Goal: Transaction & Acquisition: Download file/media

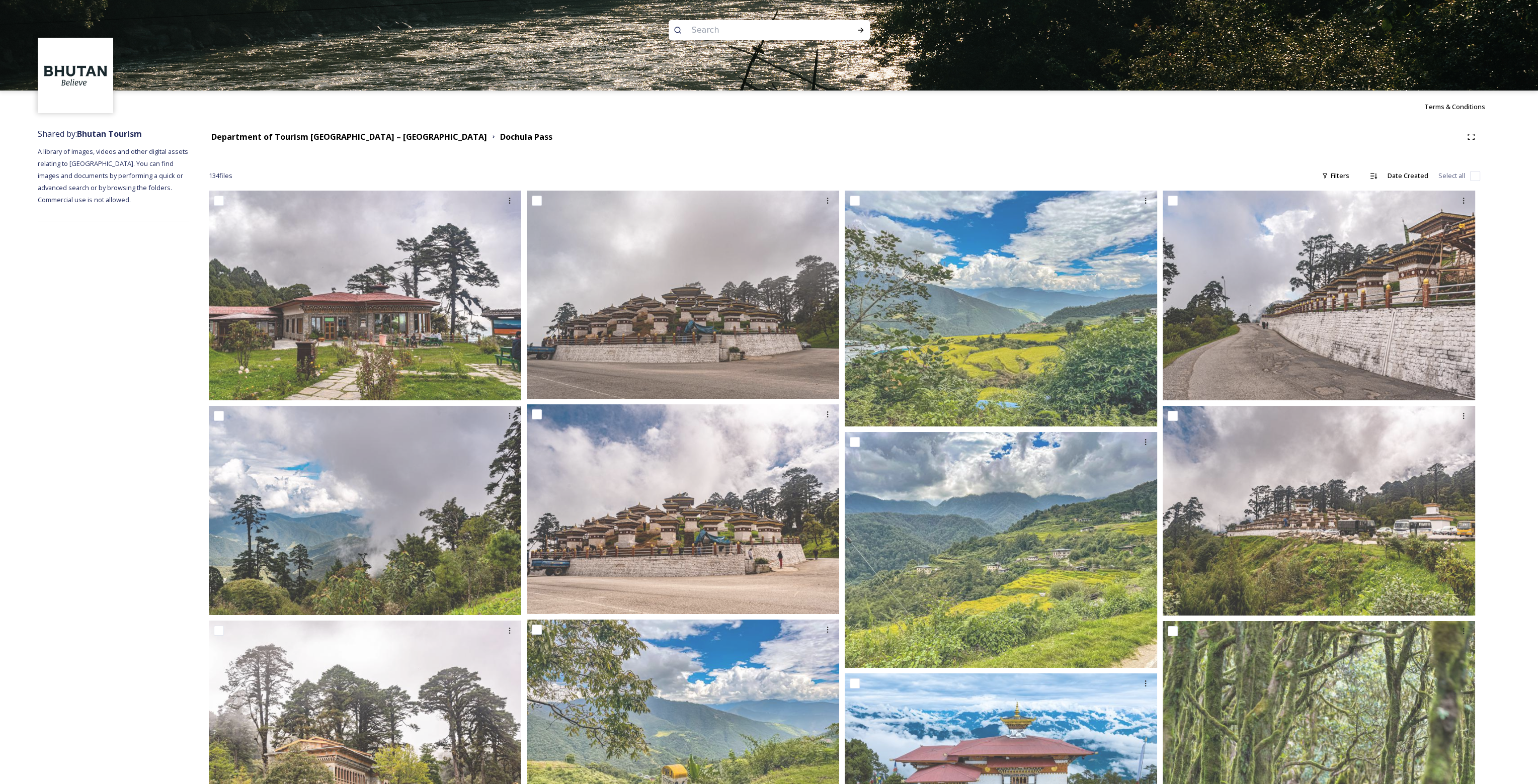
click at [736, 27] on input at bounding box center [756, 30] width 138 height 22
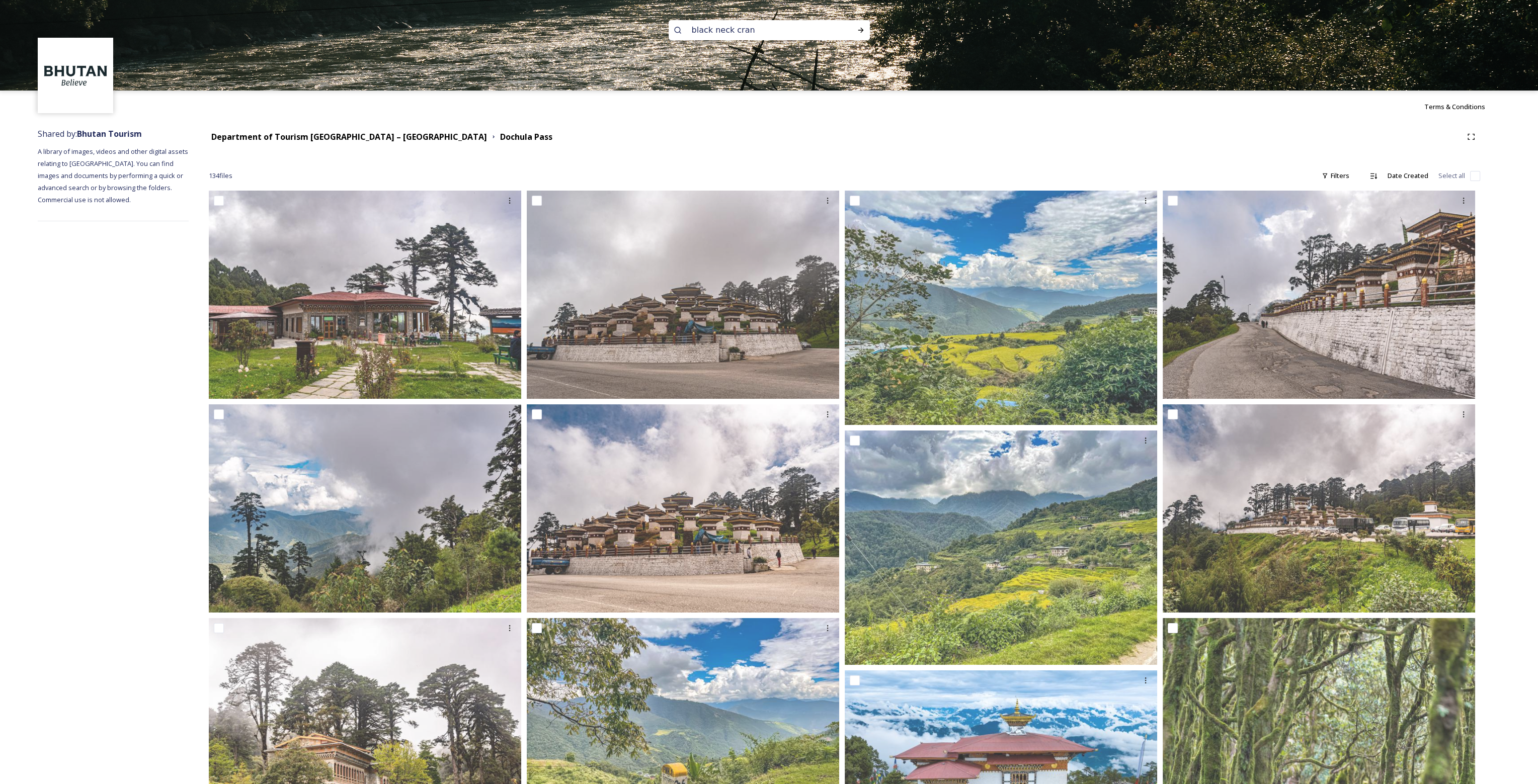
type input "black neck crane"
click at [857, 28] on icon at bounding box center [861, 30] width 8 height 8
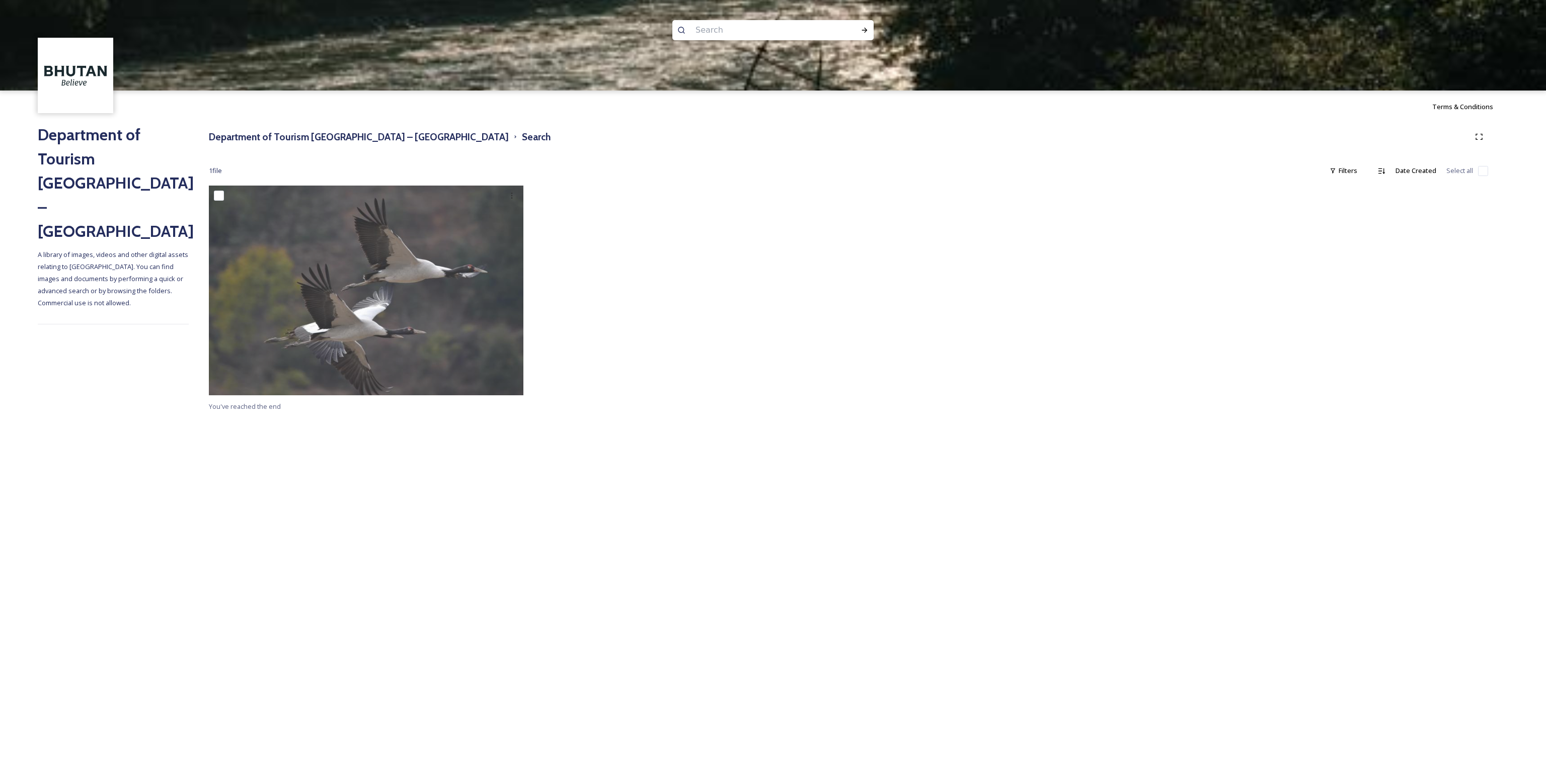
click at [277, 141] on div at bounding box center [773, 136] width 1546 height 91
click at [340, 137] on div at bounding box center [773, 136] width 1546 height 91
click at [373, 139] on div at bounding box center [773, 136] width 1546 height 91
click at [261, 140] on div at bounding box center [773, 136] width 1546 height 91
click at [260, 136] on div at bounding box center [773, 136] width 1546 height 91
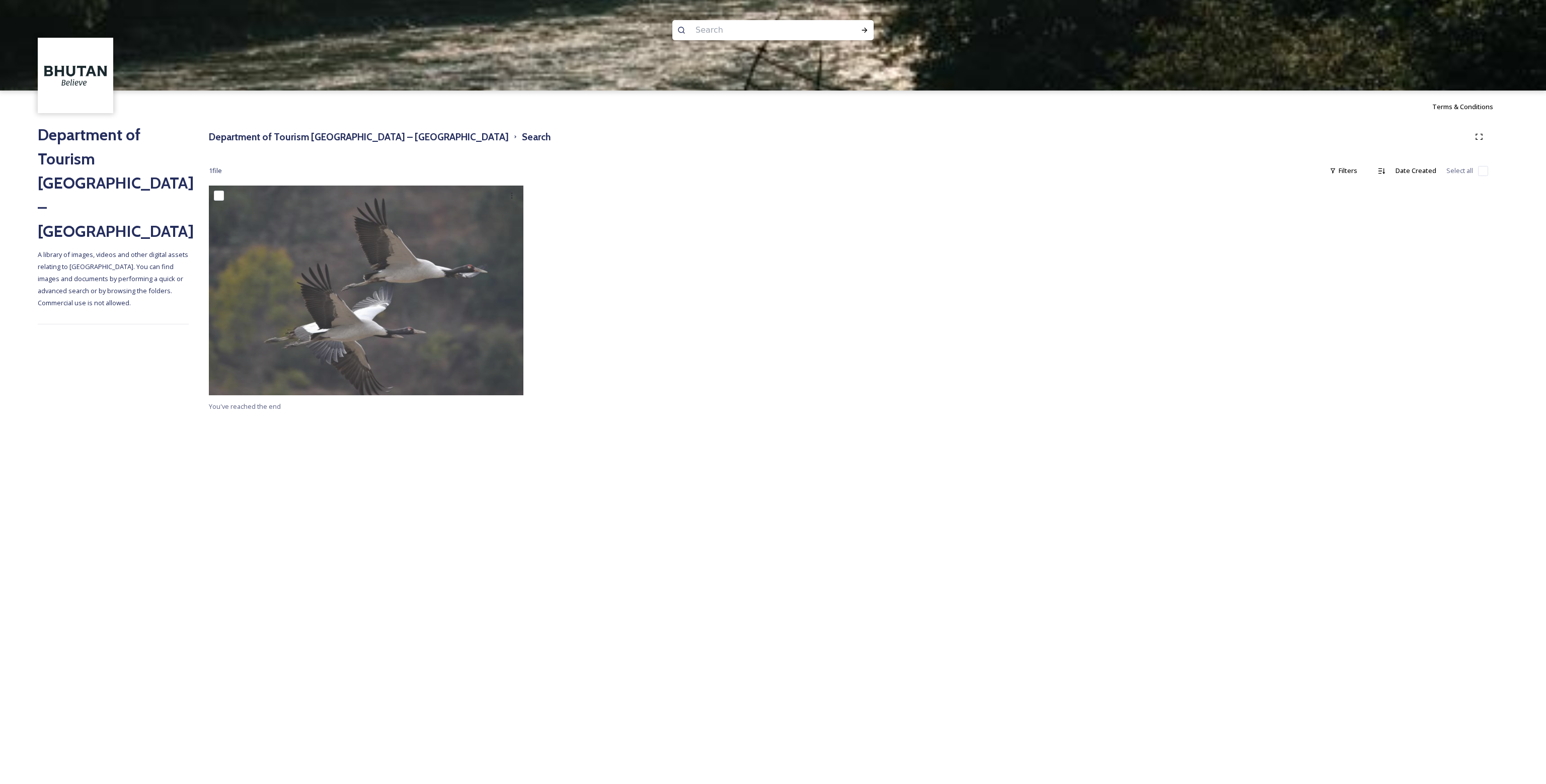
click at [428, 134] on div at bounding box center [773, 136] width 1546 height 91
click at [367, 134] on div at bounding box center [773, 136] width 1546 height 91
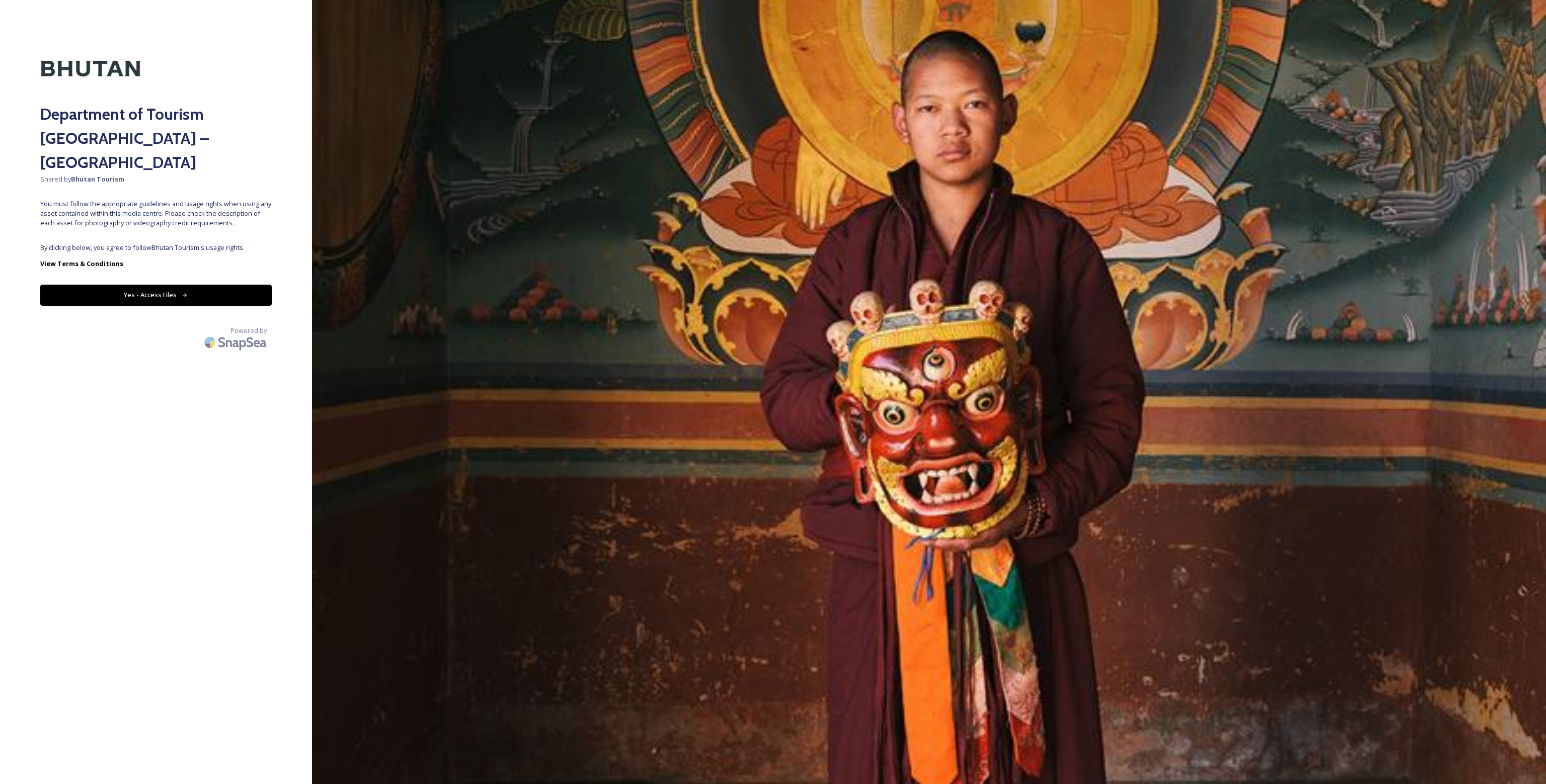
click at [122, 209] on div "Department of Tourism Bhutan – Brand Centre Shared by Bhutan Tourism You must f…" at bounding box center [156, 391] width 312 height 703
click at [162, 284] on button "Yes - Access Files" at bounding box center [156, 294] width 231 height 20
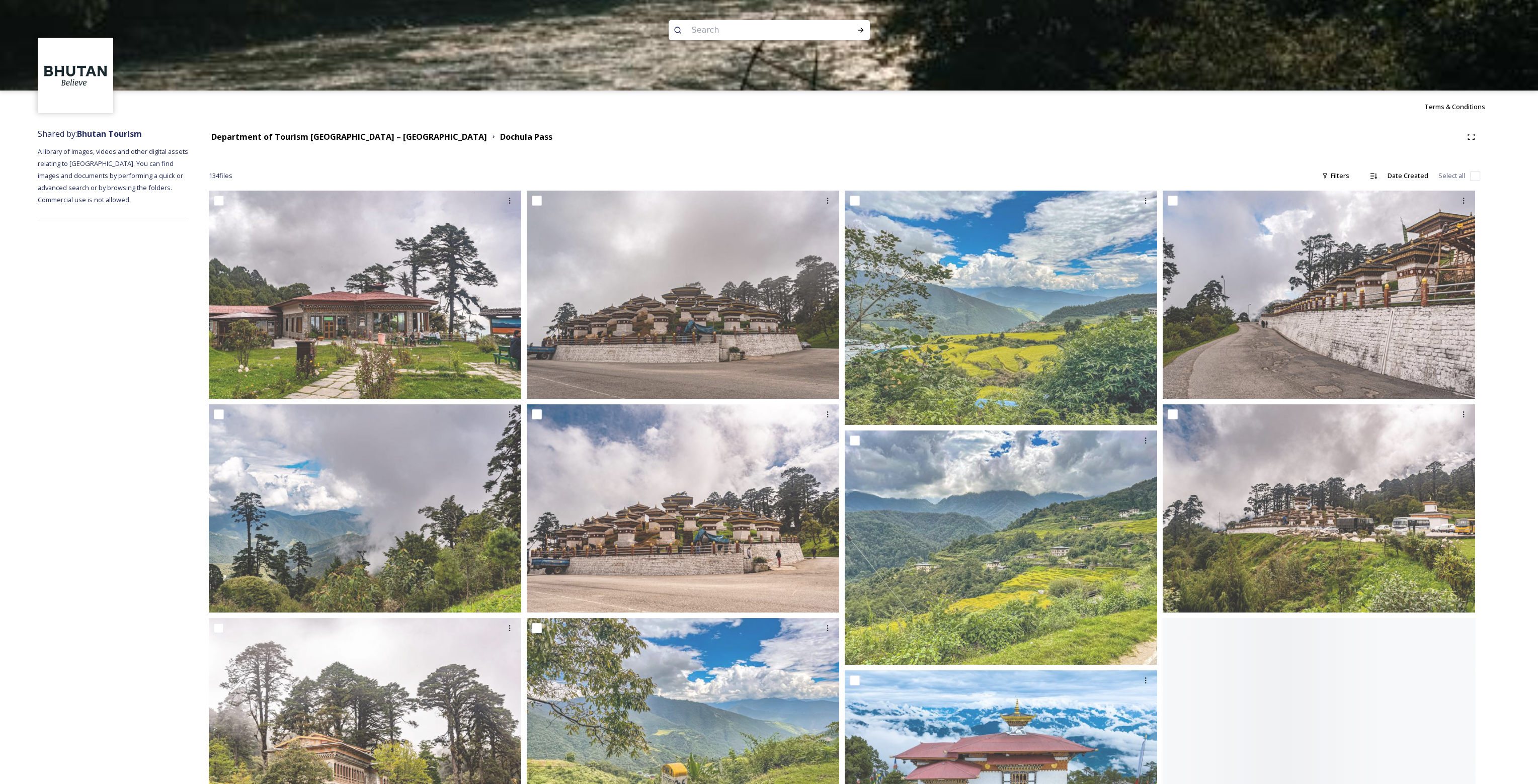
click at [376, 137] on div at bounding box center [769, 136] width 1538 height 91
click at [357, 140] on div at bounding box center [769, 136] width 1538 height 91
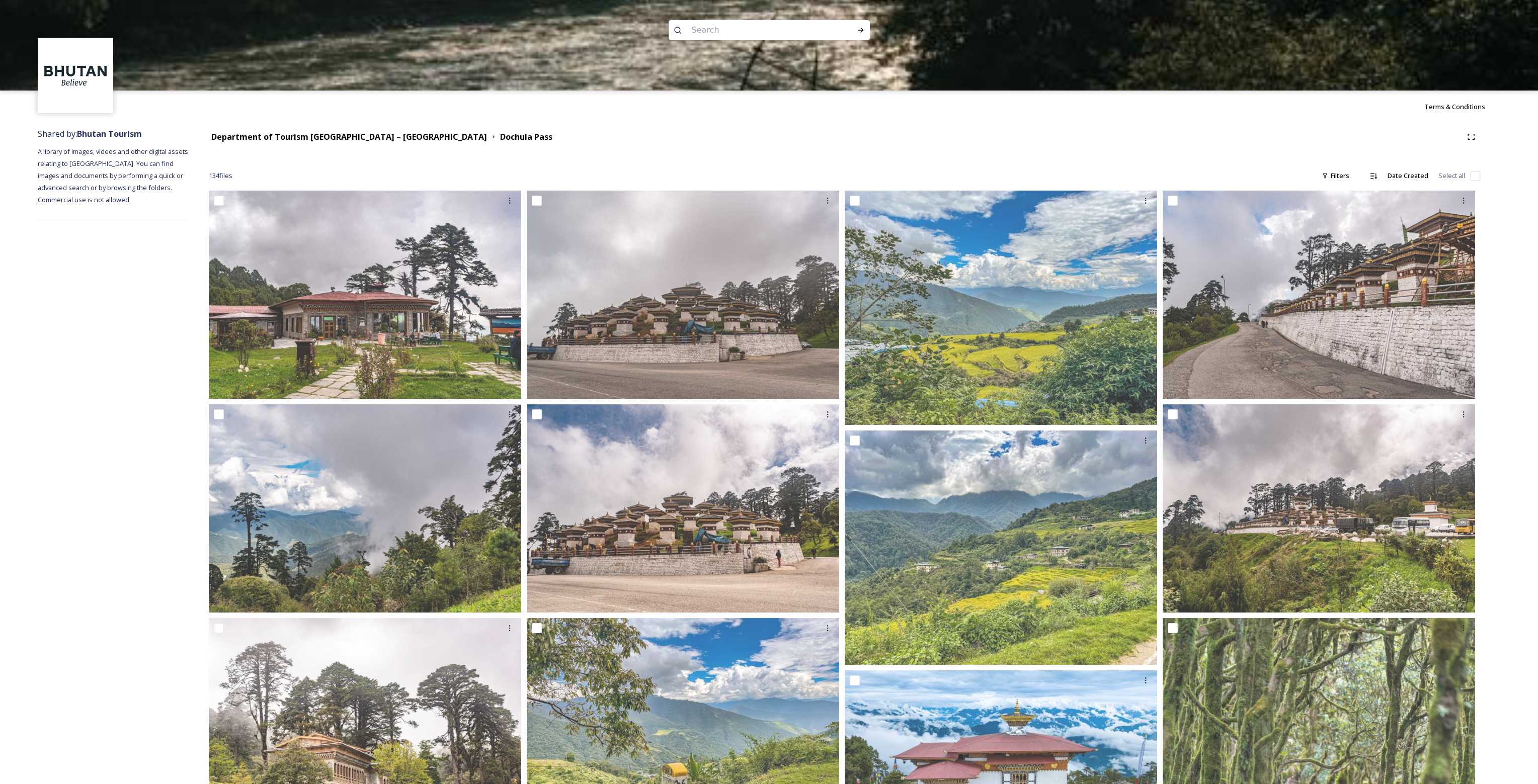
click at [392, 138] on div at bounding box center [769, 136] width 1538 height 91
click at [286, 139] on div at bounding box center [769, 136] width 1538 height 91
click at [224, 175] on div at bounding box center [769, 136] width 1538 height 91
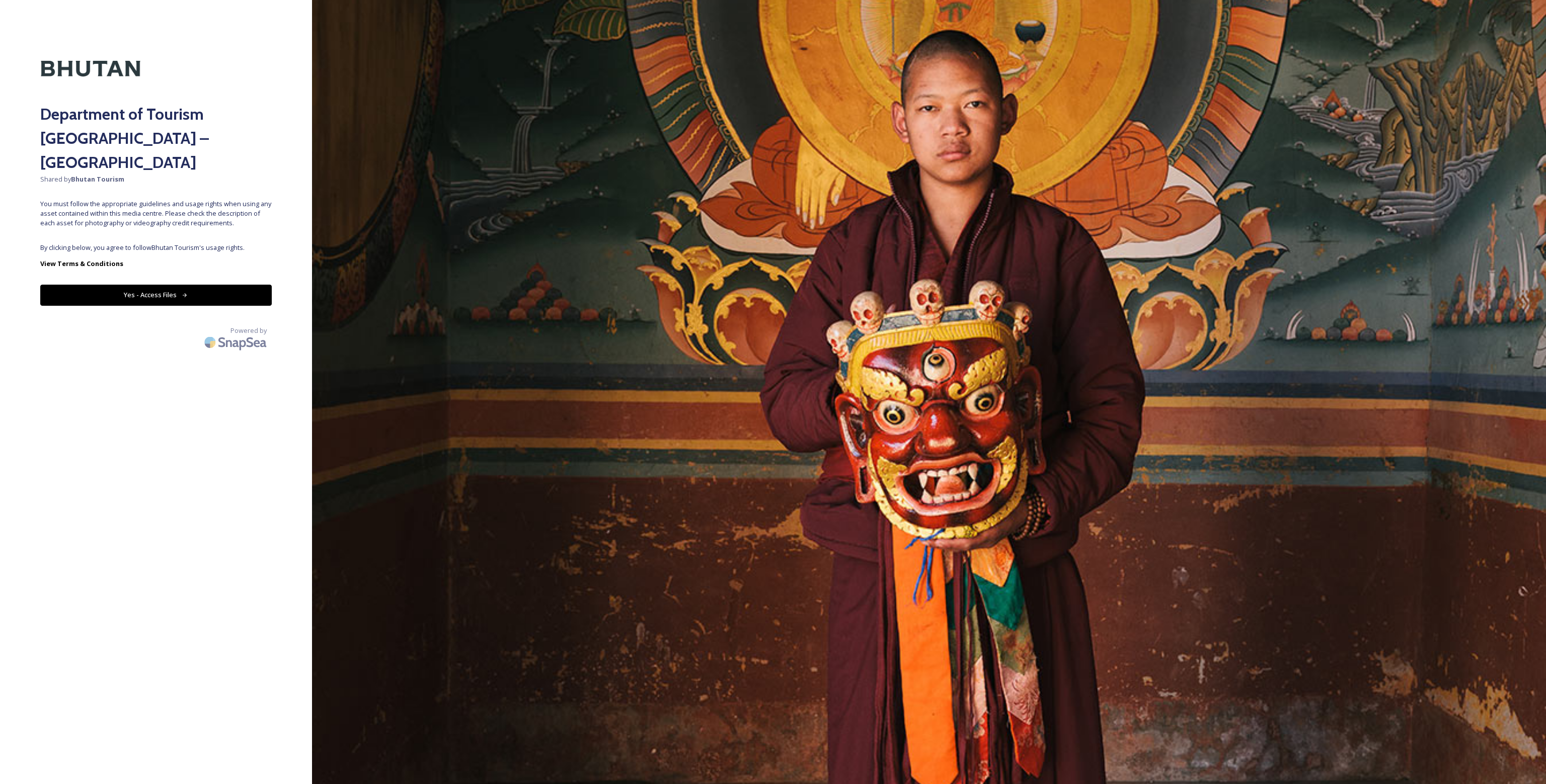
click at [162, 284] on button "Yes - Access Files" at bounding box center [156, 294] width 231 height 20
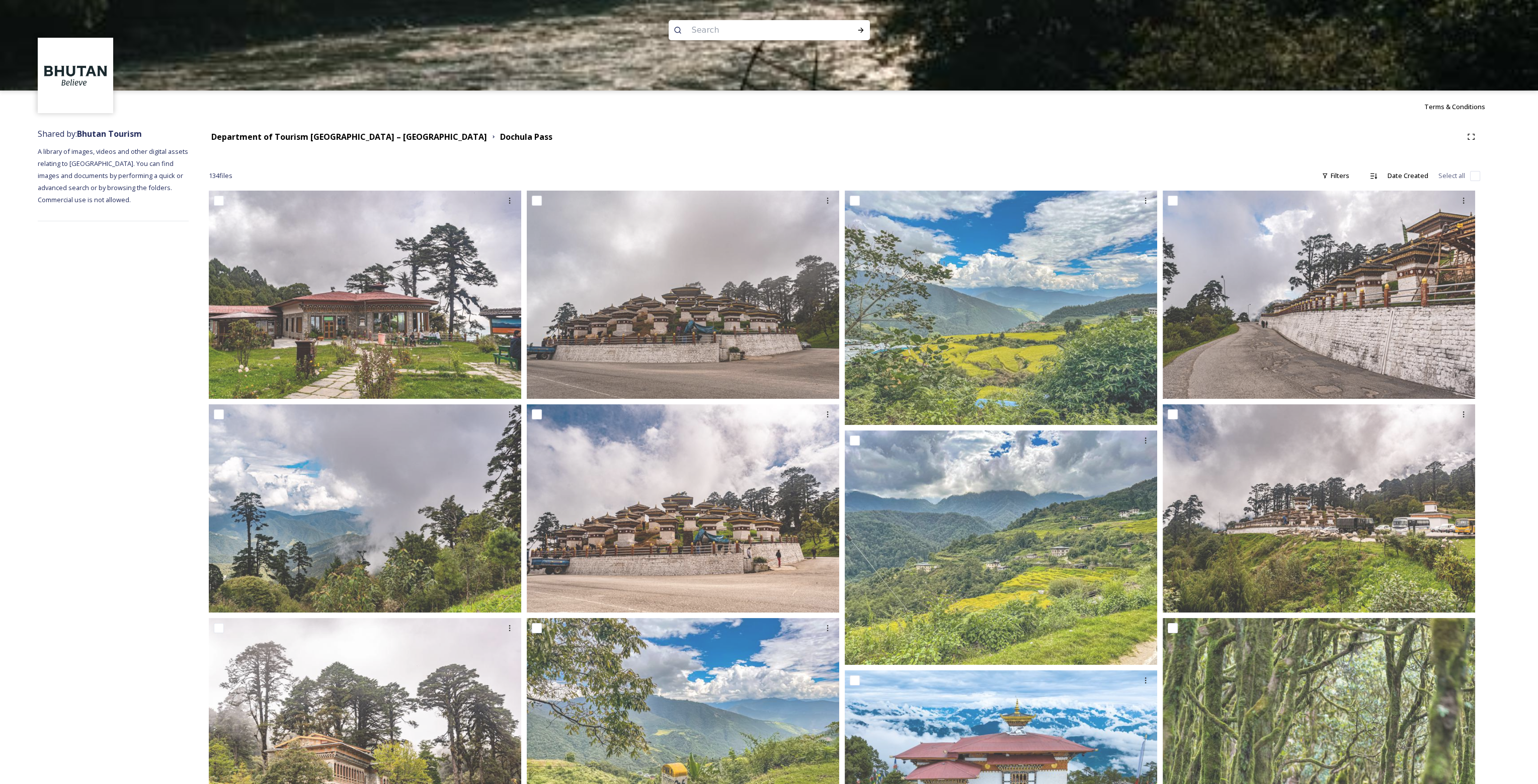
click at [250, 138] on div at bounding box center [769, 136] width 1538 height 91
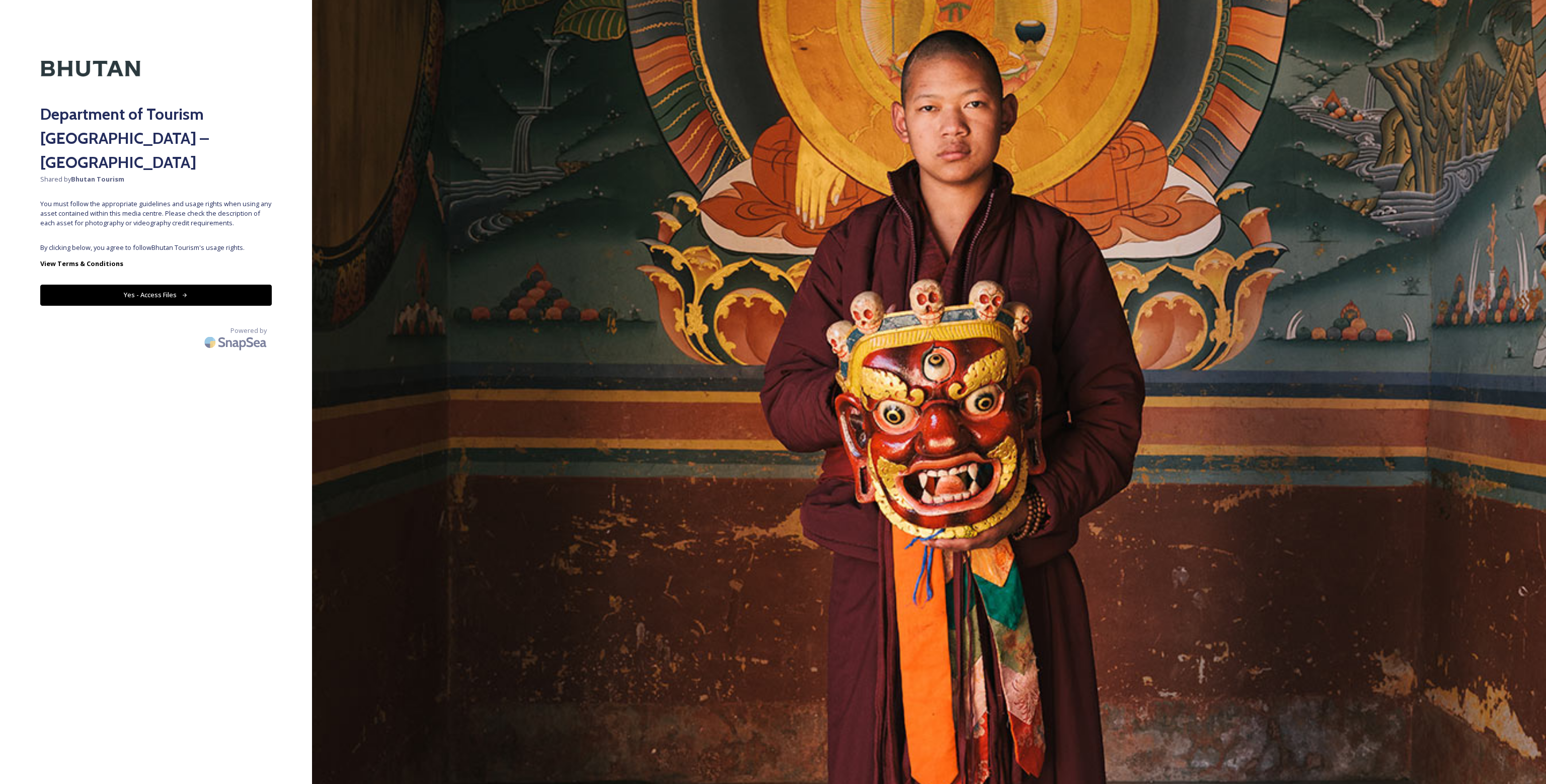
click at [130, 284] on button "Yes - Access Files" at bounding box center [156, 294] width 231 height 20
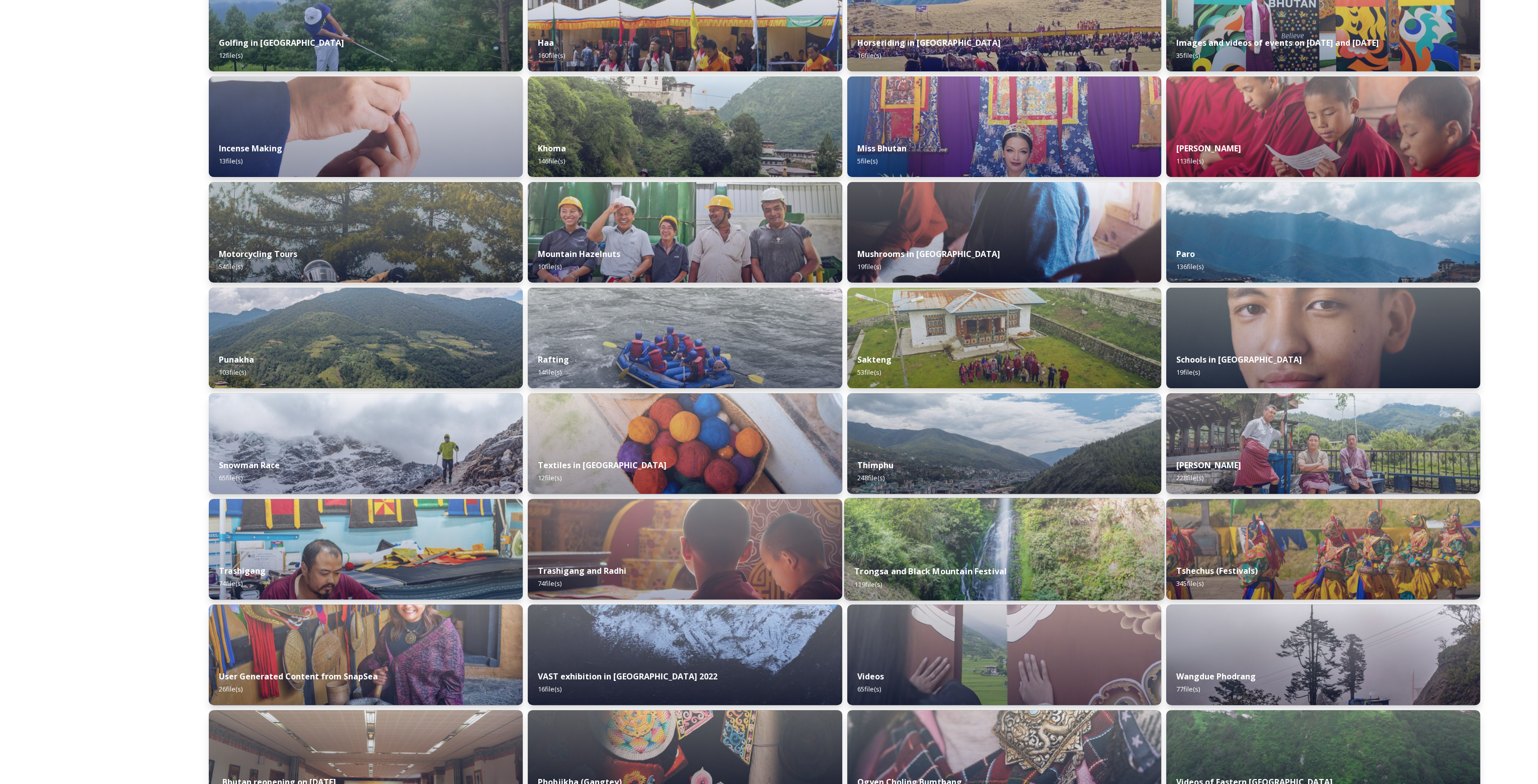
scroll to position [553, 0]
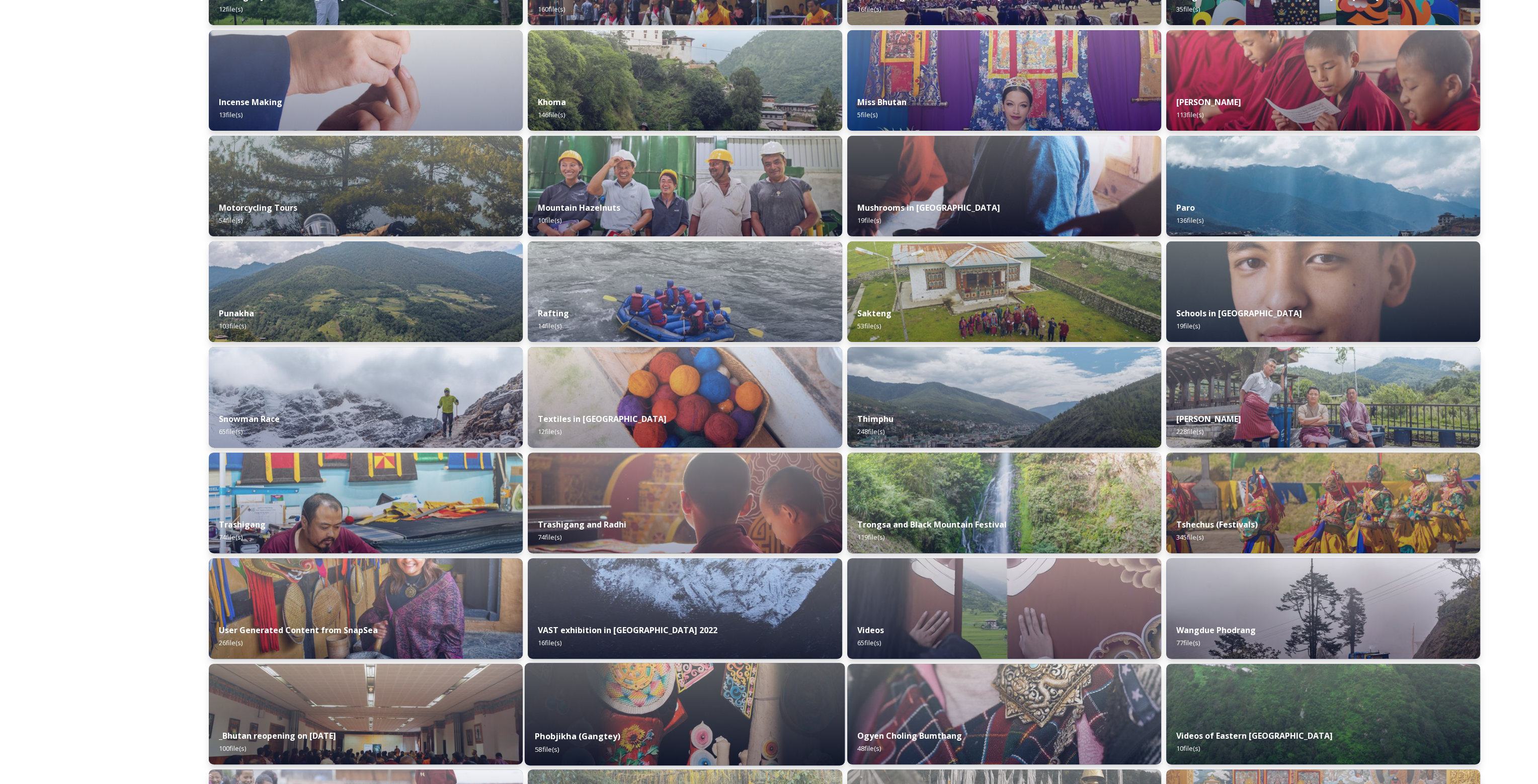
click at [605, 733] on strong "Phobjikha (Gangtey)" at bounding box center [577, 736] width 85 height 11
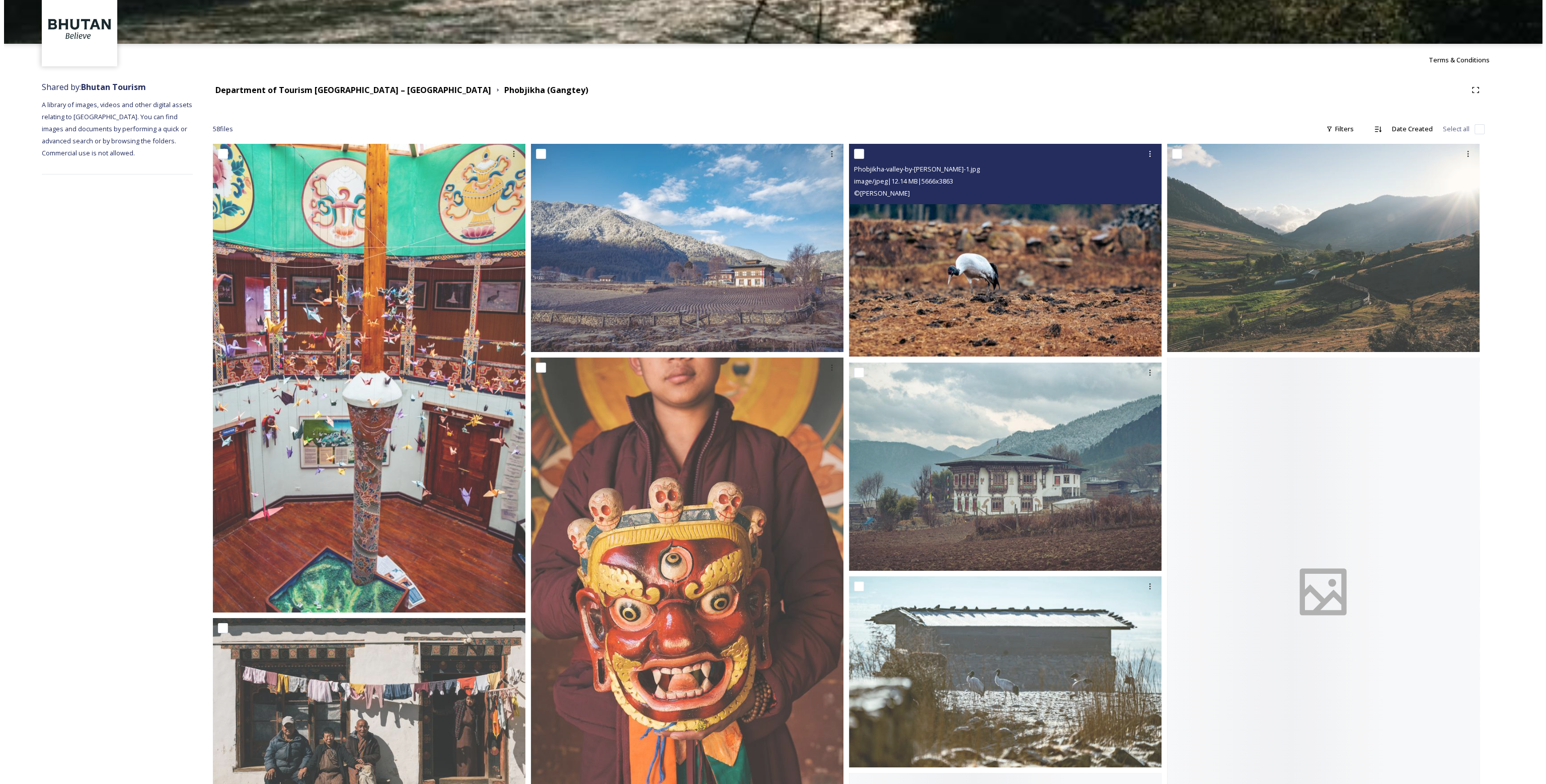
scroll to position [51, 0]
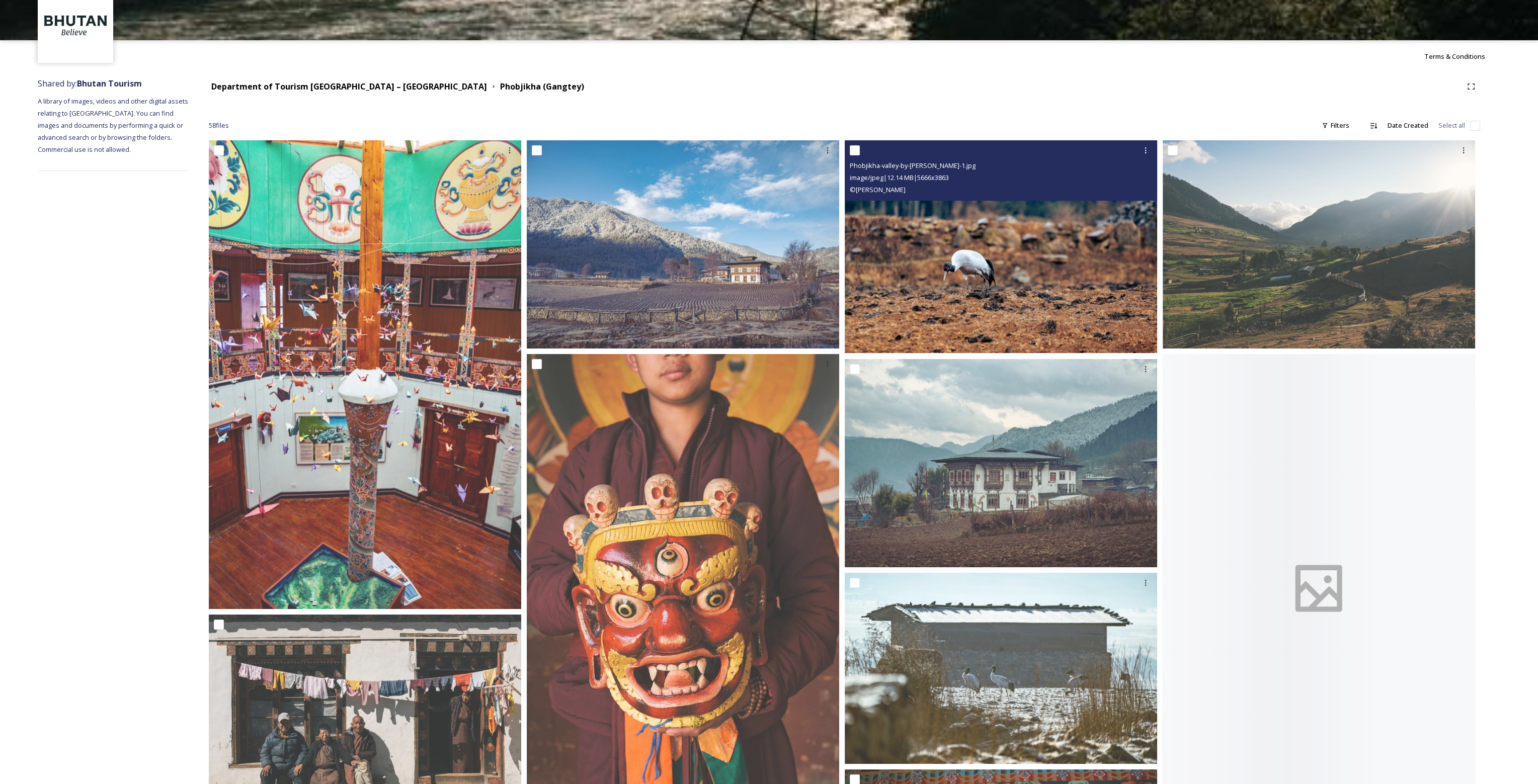
click at [1043, 261] on img at bounding box center [1001, 247] width 313 height 213
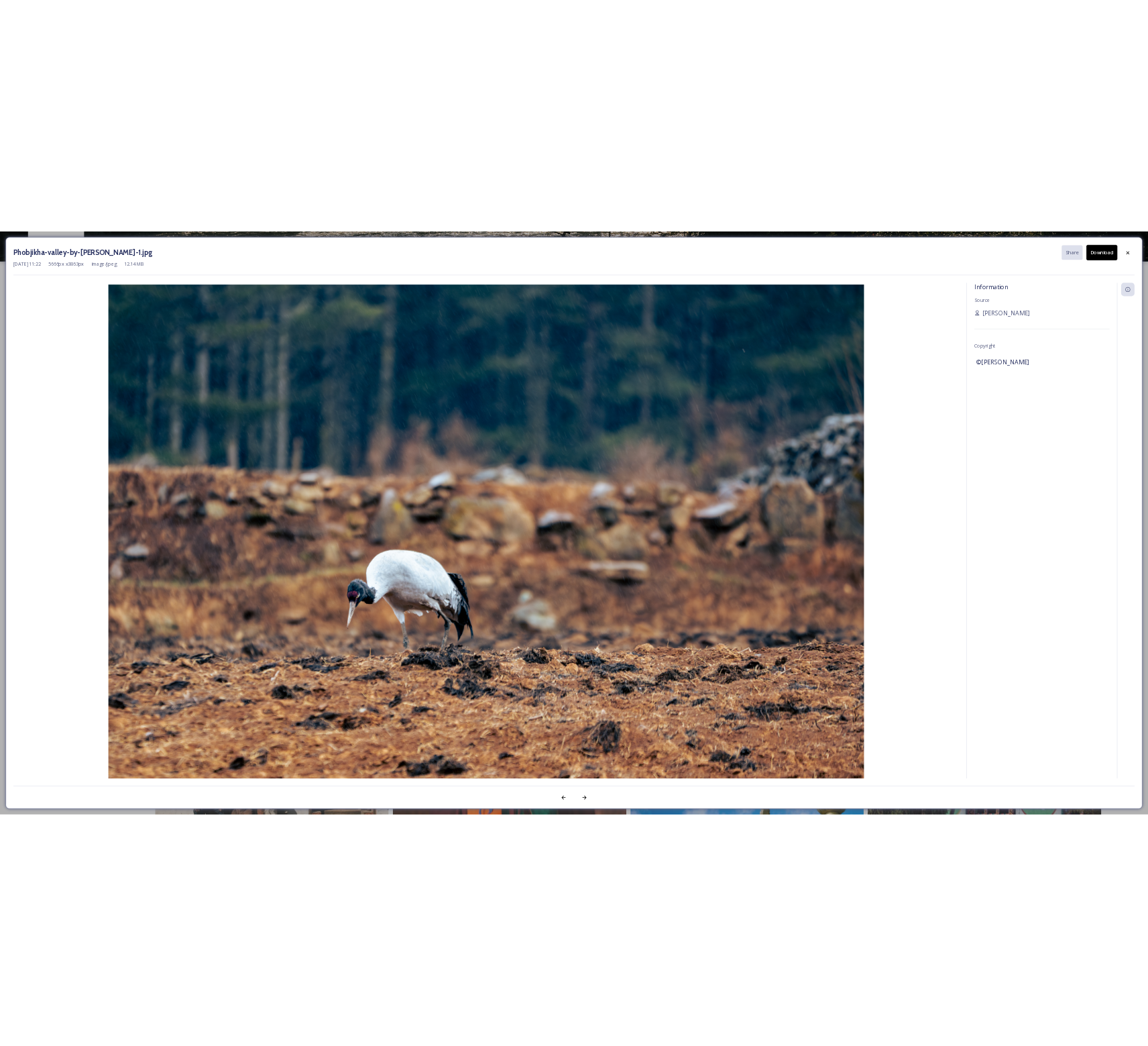
scroll to position [0, 0]
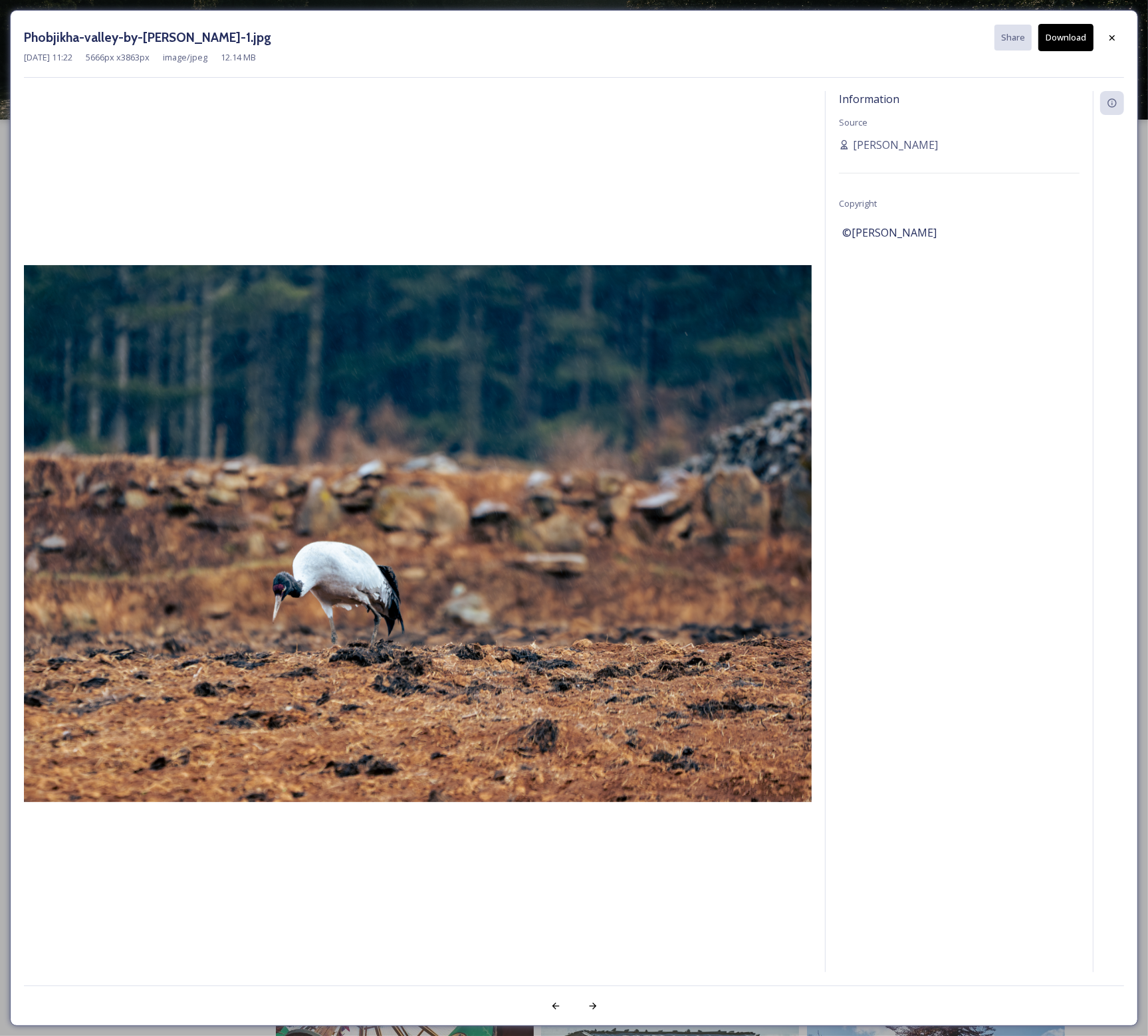
click at [1056, 36] on button "Download" at bounding box center [1066, 37] width 56 height 27
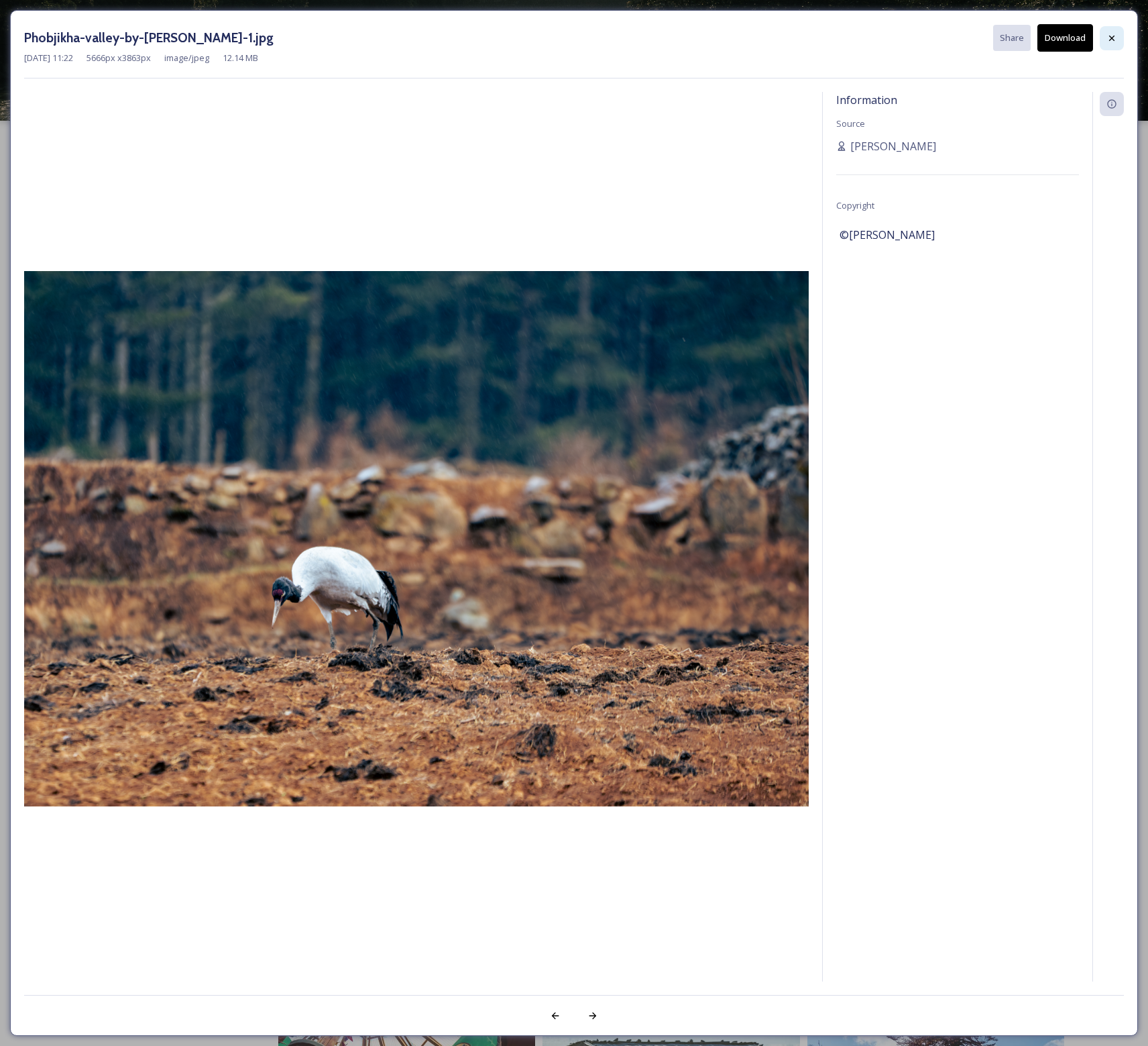
click at [1116, 33] on icon at bounding box center [1112, 39] width 11 height 11
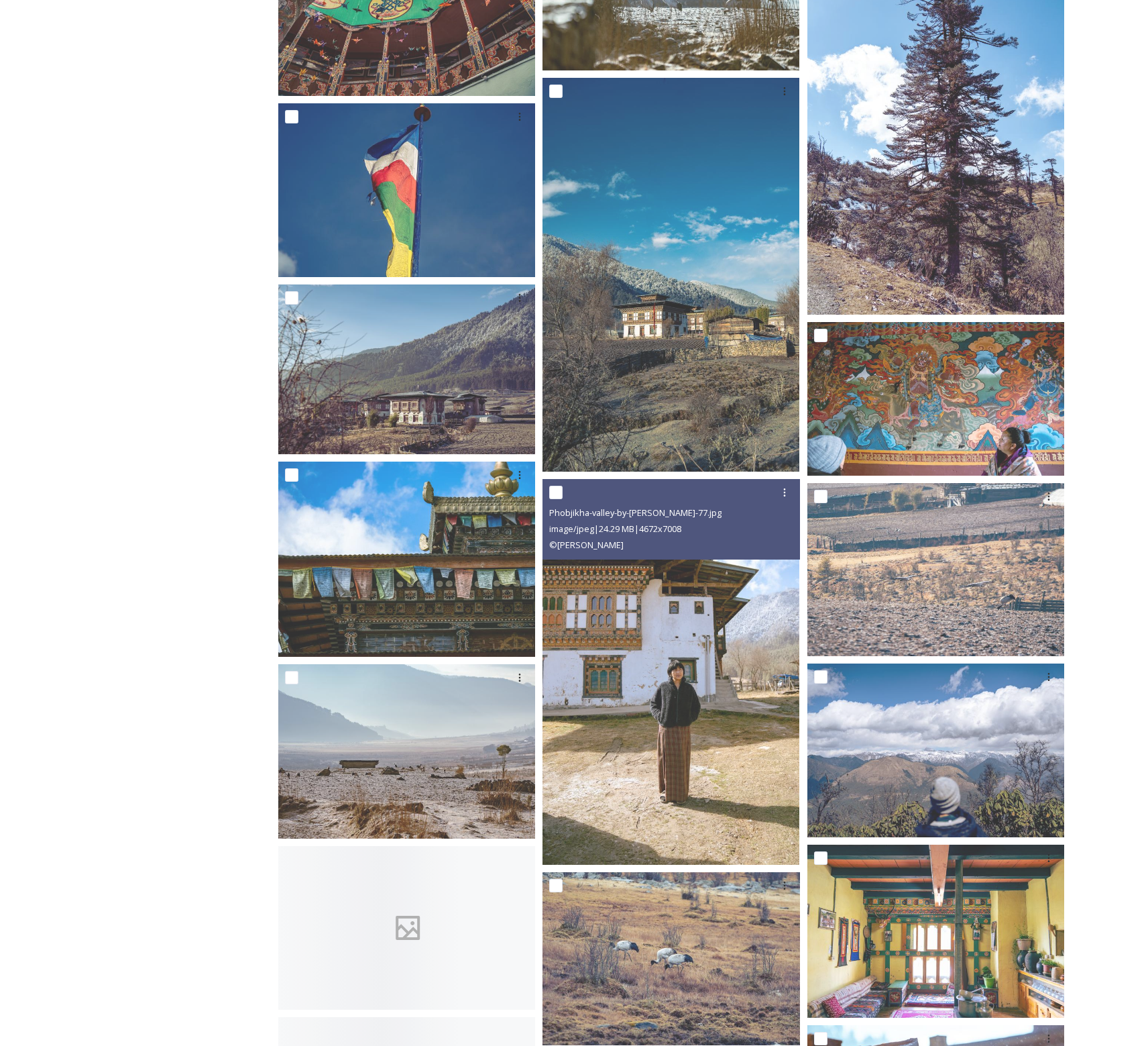
scroll to position [1141, 0]
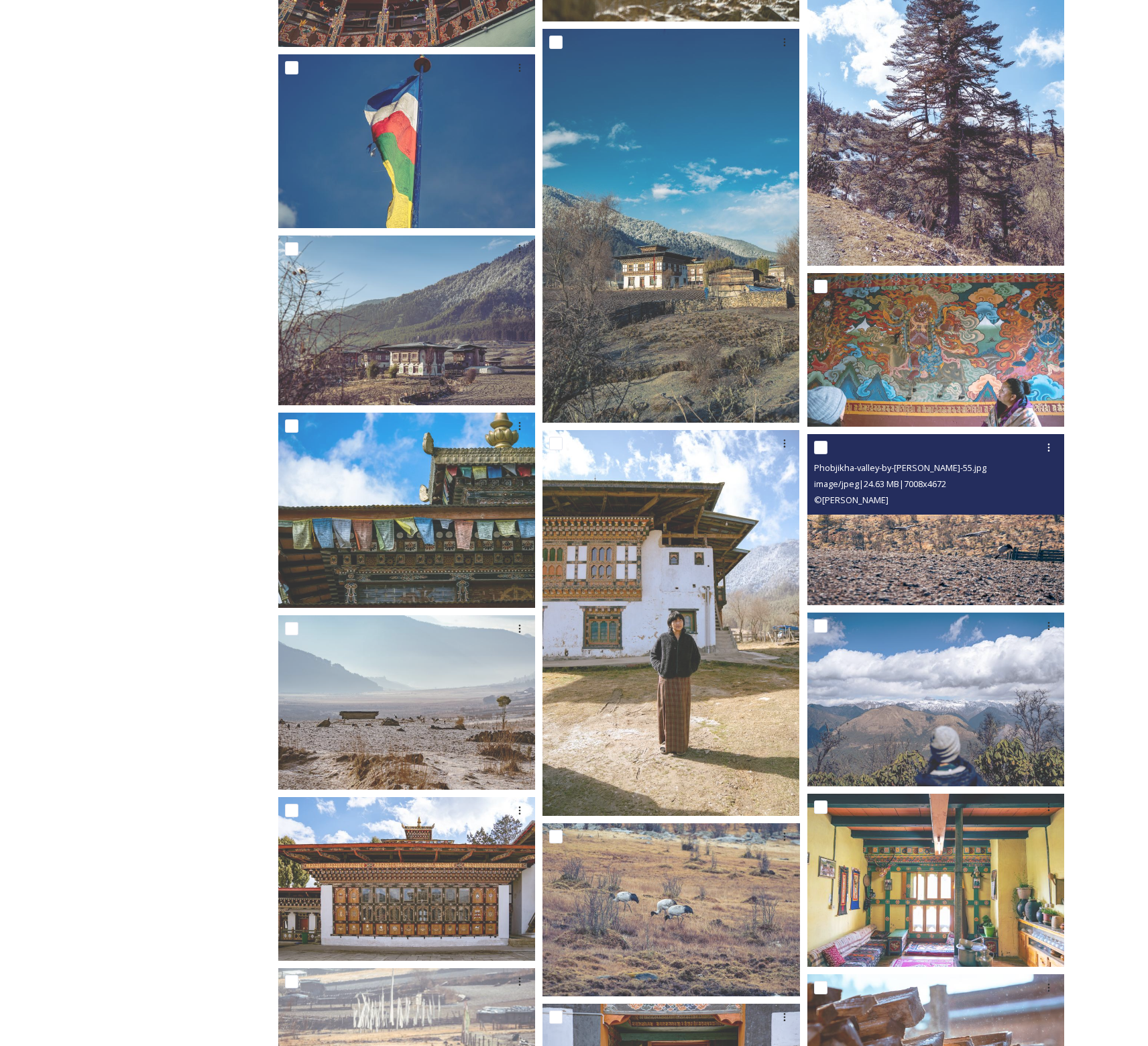
click at [946, 549] on img at bounding box center [935, 520] width 257 height 172
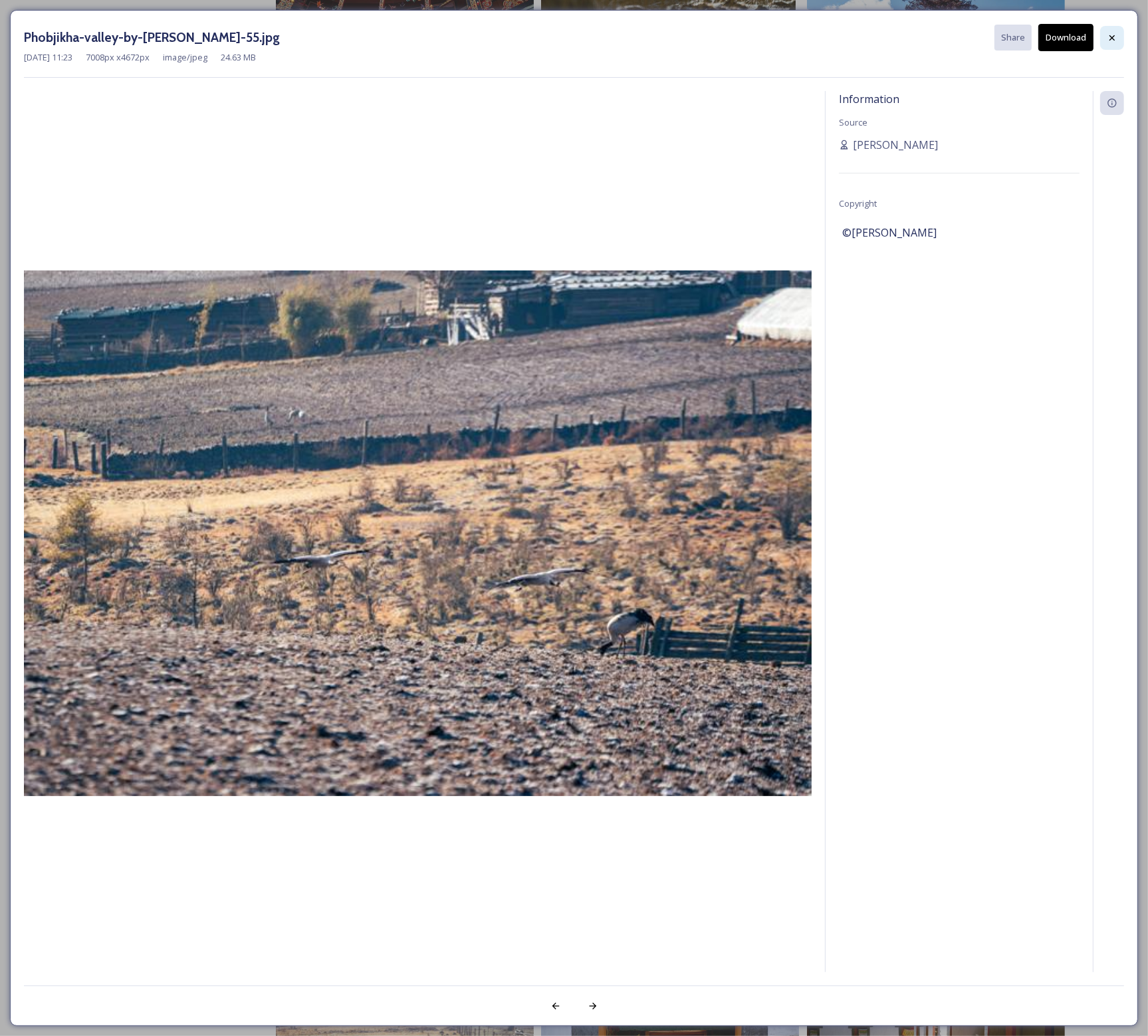
click at [1107, 38] on icon at bounding box center [1112, 38] width 10 height 10
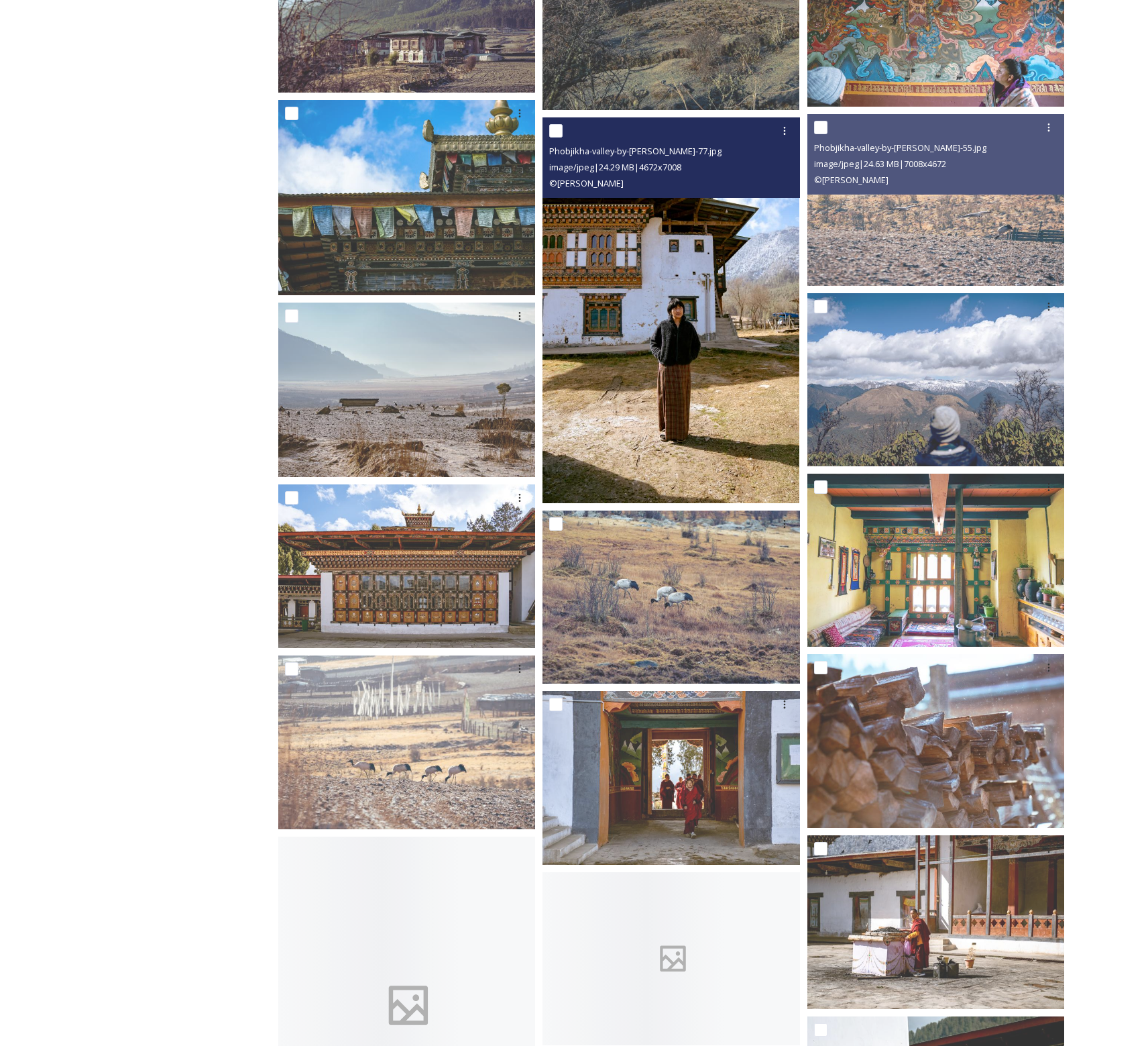
scroll to position [1543, 0]
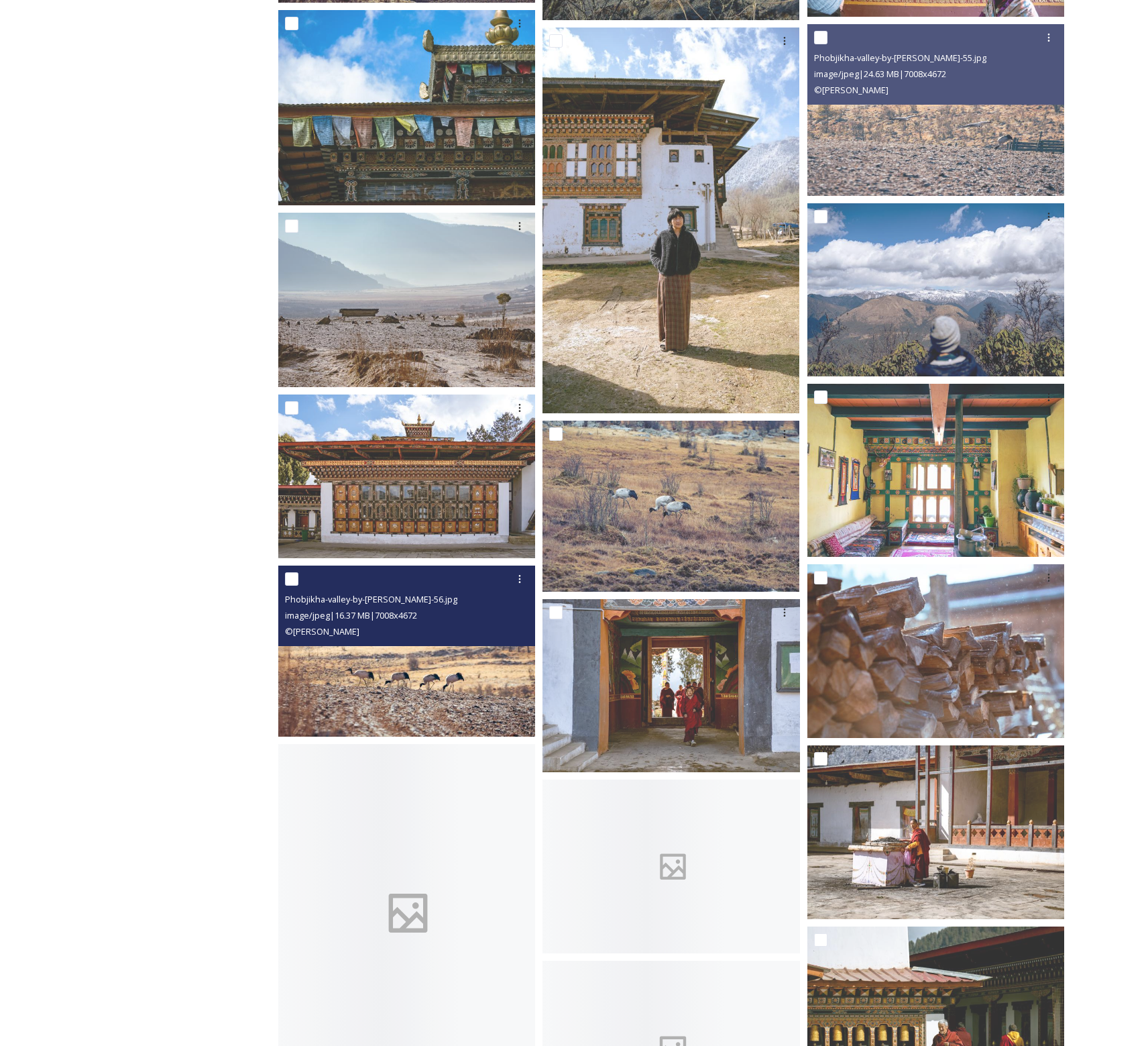
click at [371, 690] on img at bounding box center [406, 652] width 257 height 172
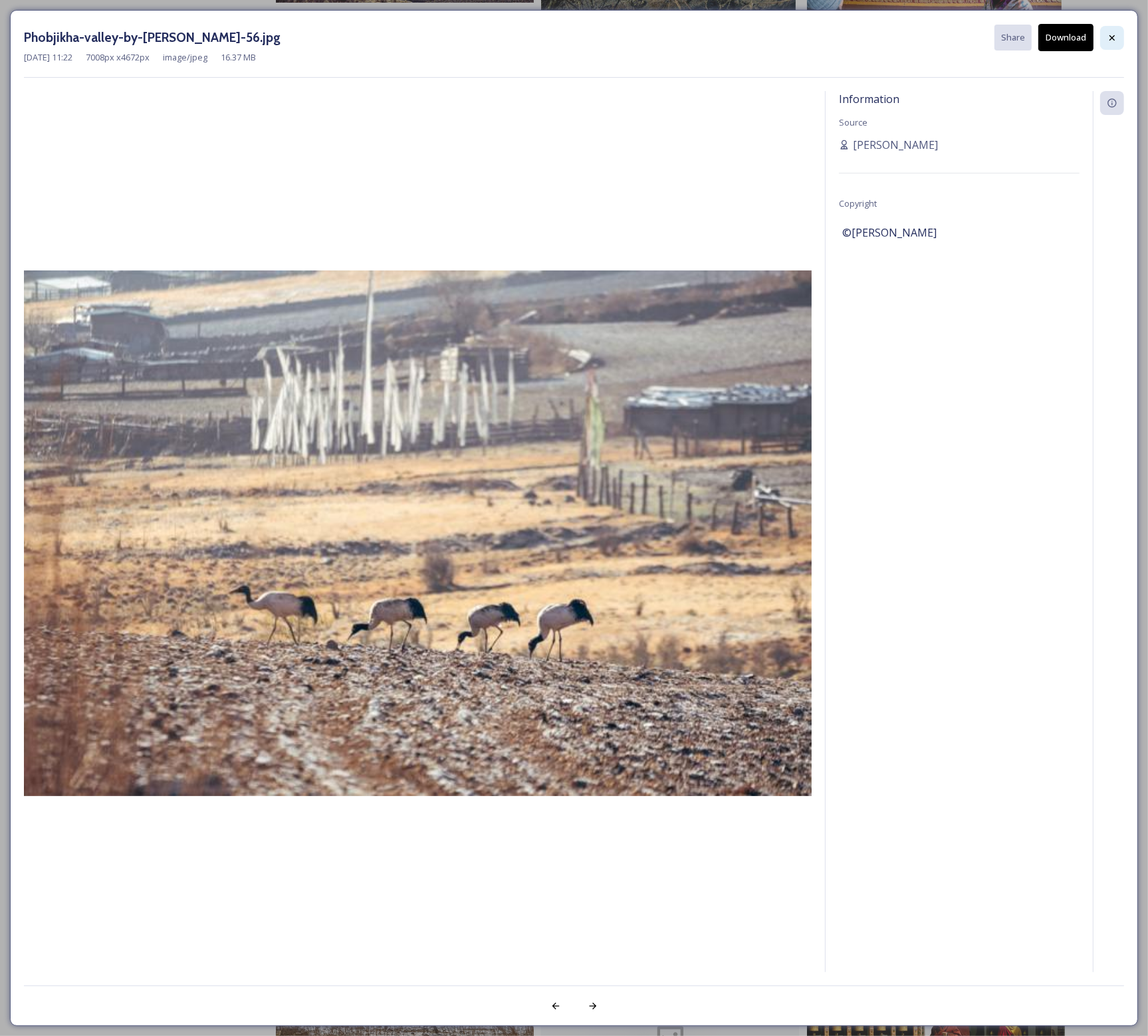
click at [1103, 30] on div at bounding box center [1112, 38] width 24 height 24
